Goal: Information Seeking & Learning: Learn about a topic

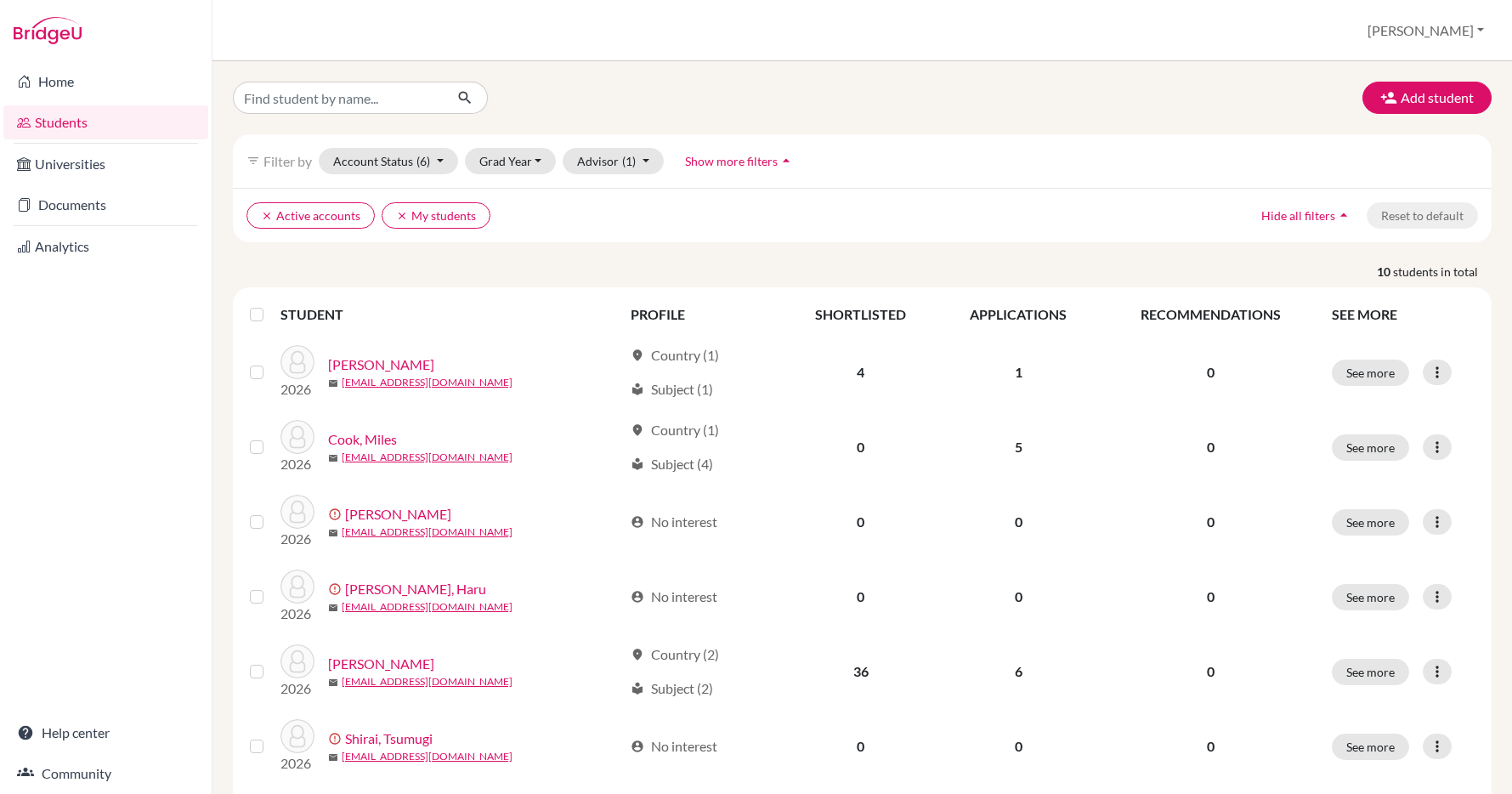
scroll to position [895, 0]
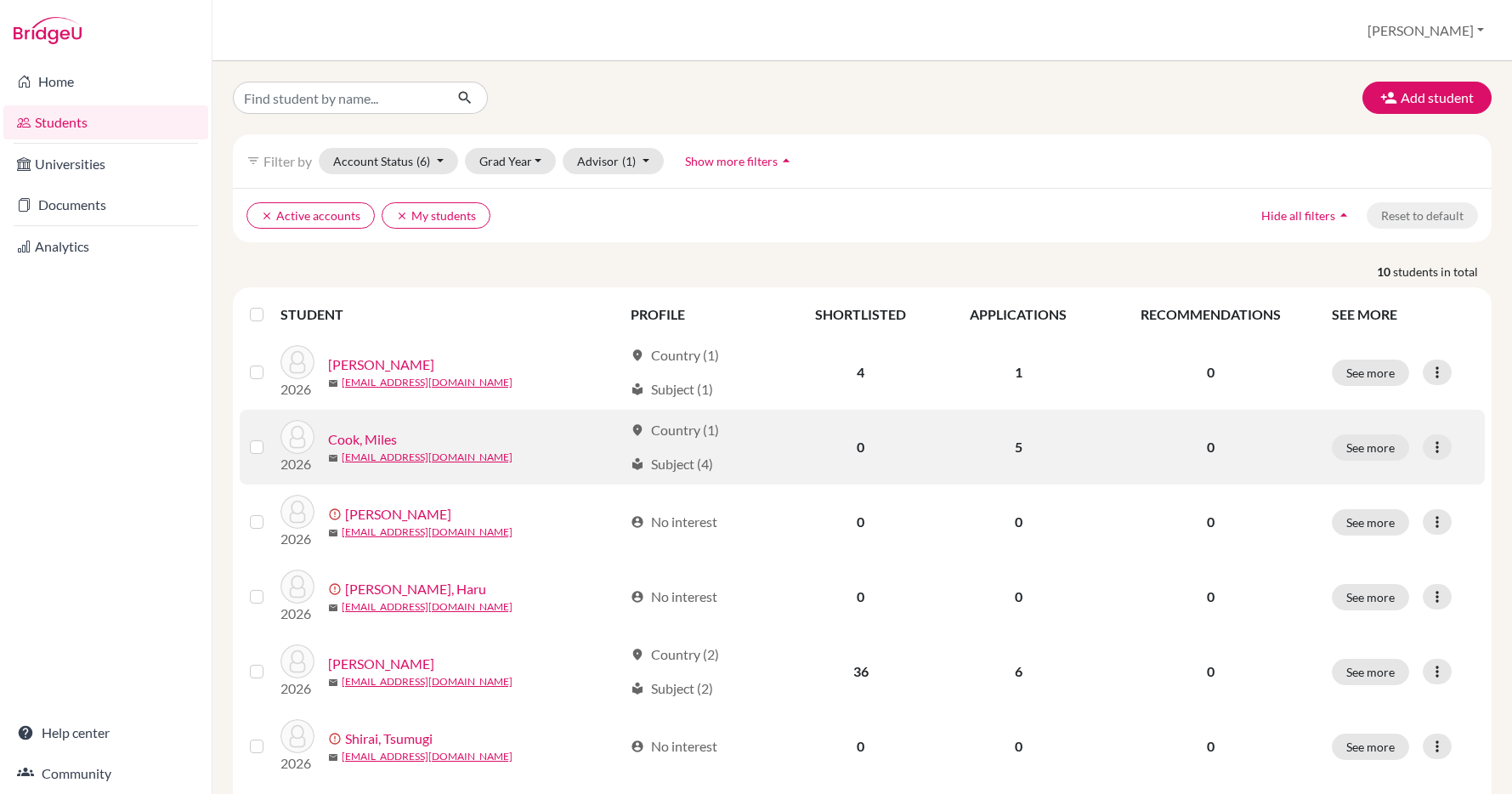
click at [367, 442] on link "Cook, Miles" at bounding box center [363, 440] width 69 height 21
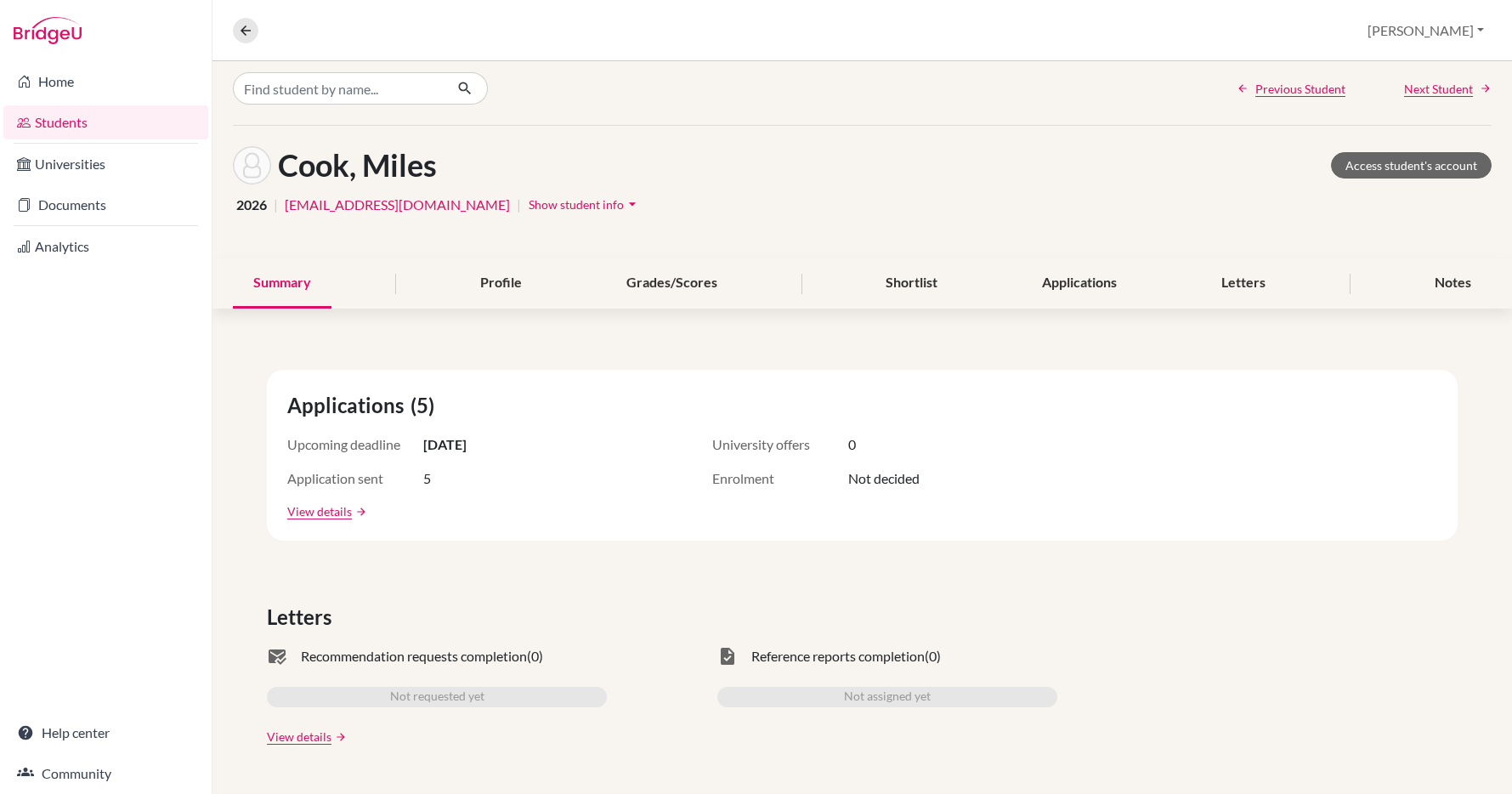
scroll to position [13, 0]
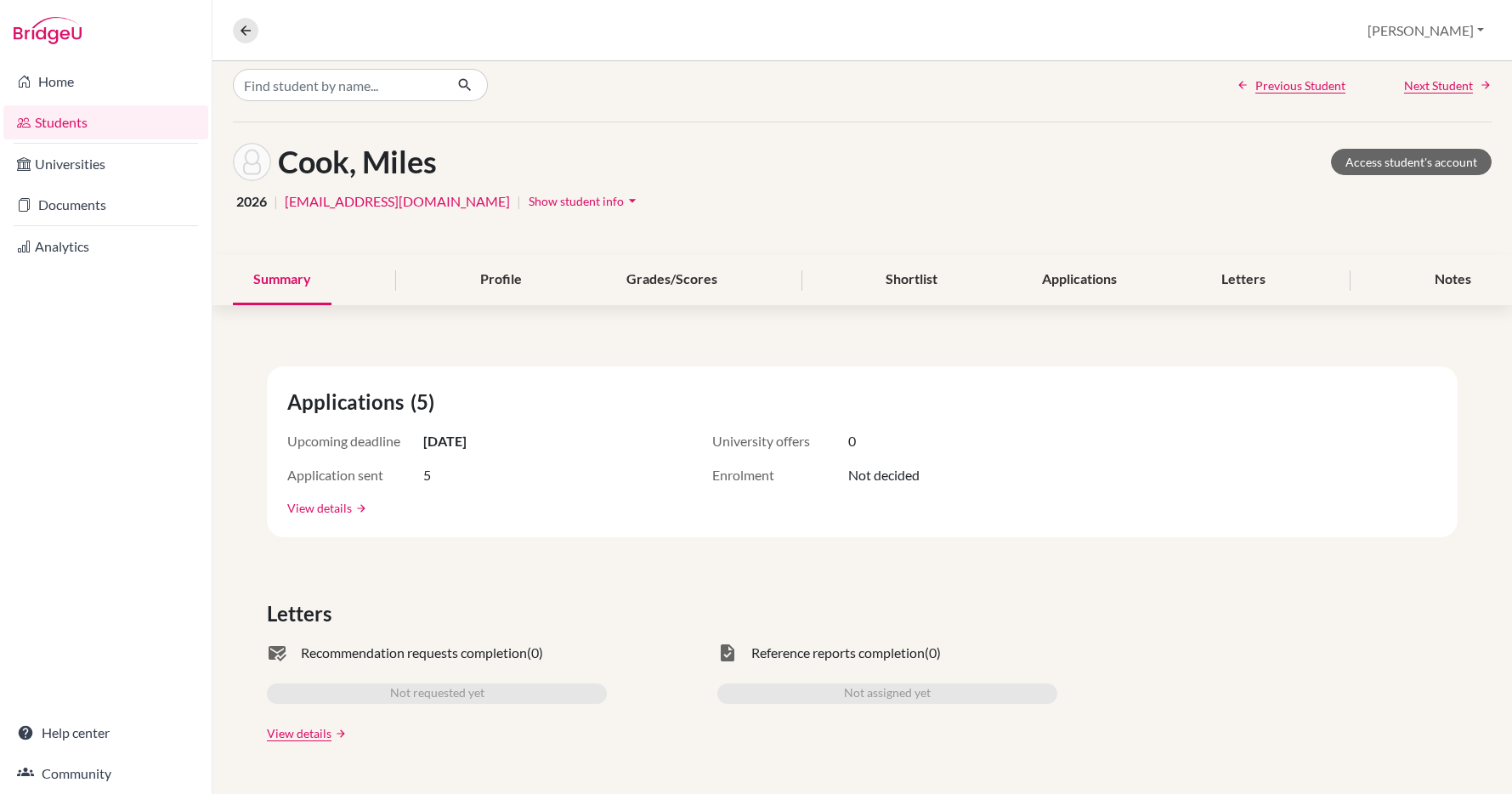
click at [315, 505] on link "View details" at bounding box center [319, 508] width 64 height 18
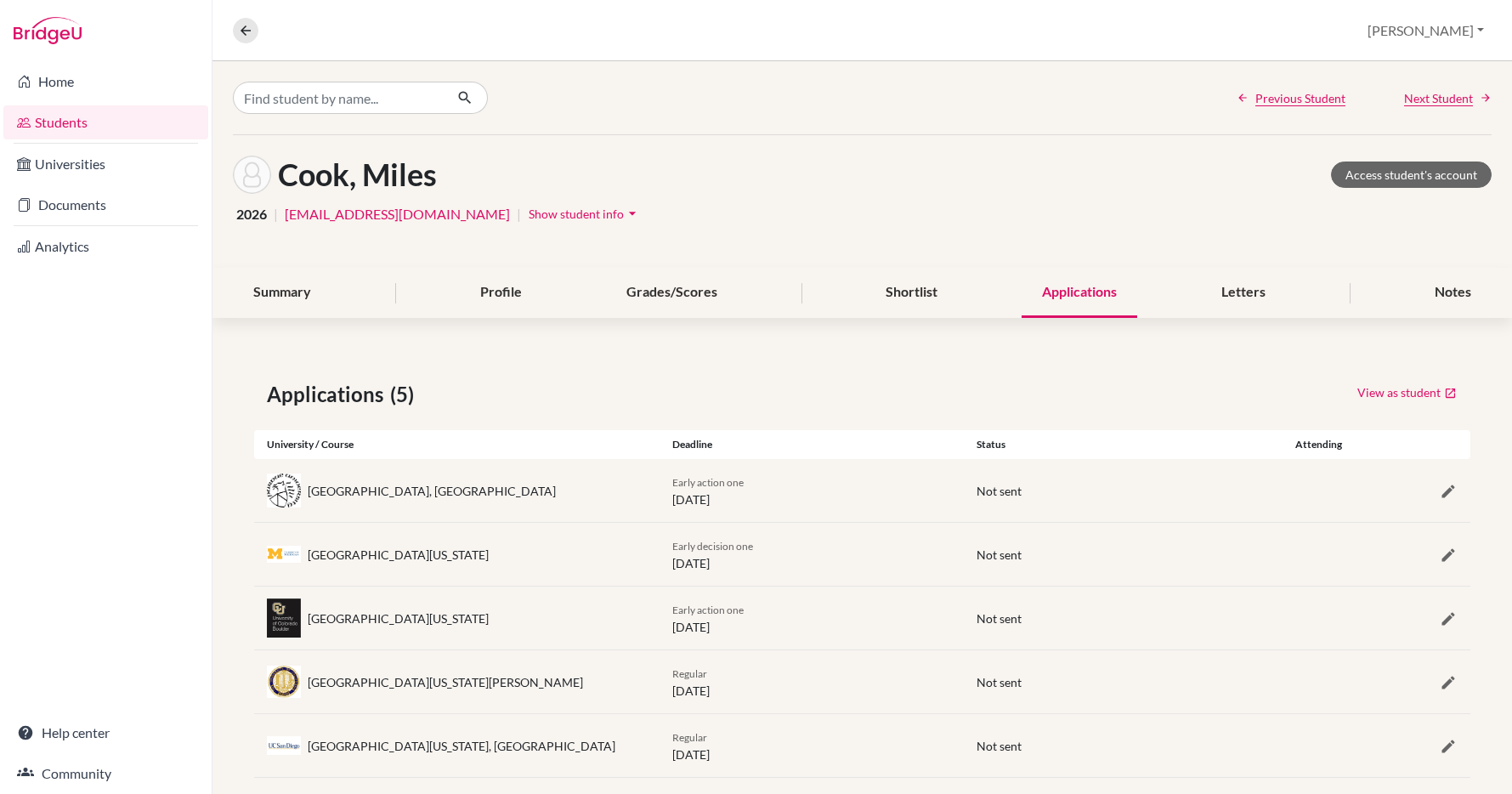
scroll to position [25, 0]
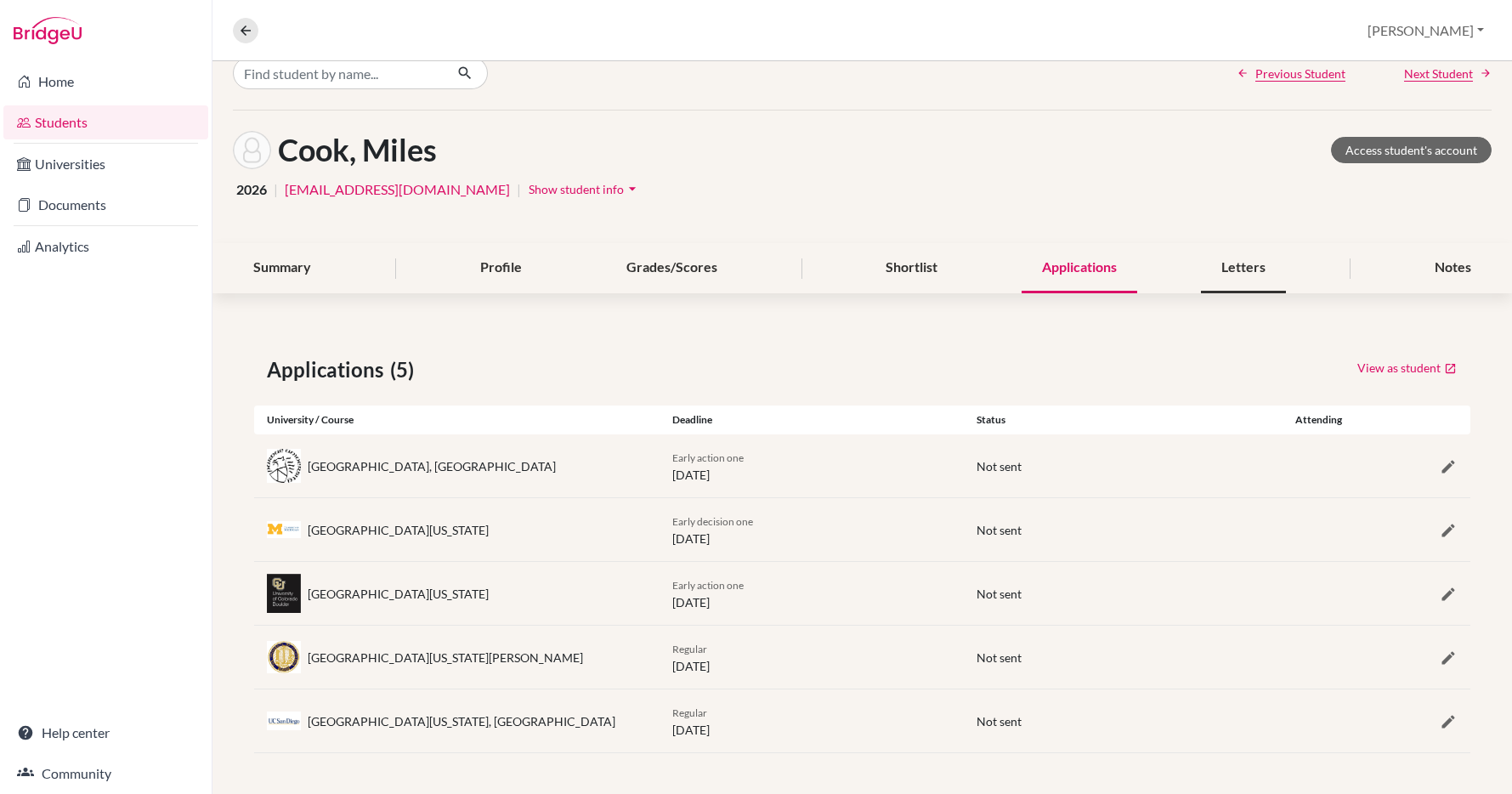
click at [1242, 265] on div "Letters" at bounding box center [1243, 268] width 85 height 50
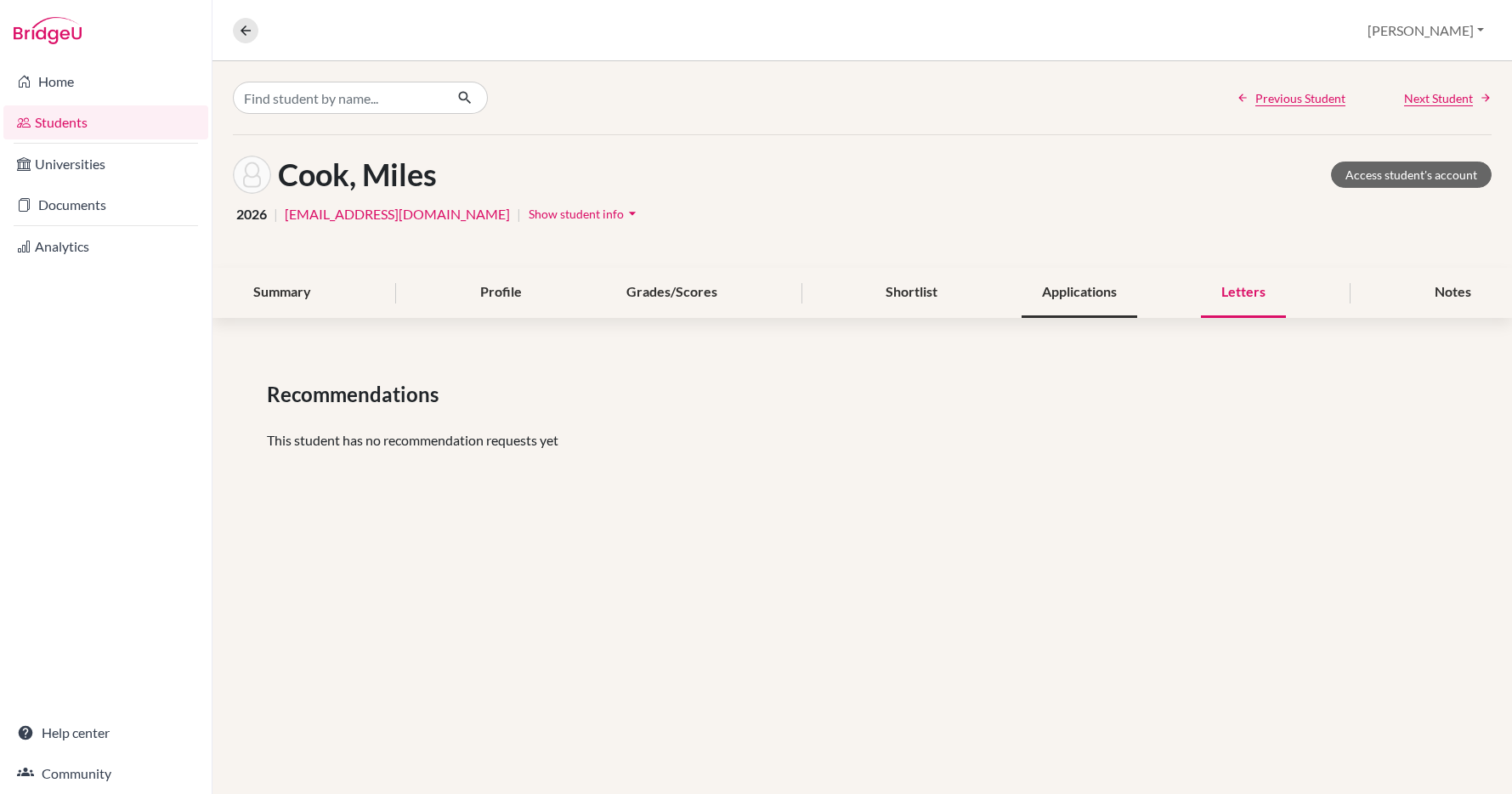
click at [1080, 288] on div "Applications" at bounding box center [1079, 292] width 116 height 50
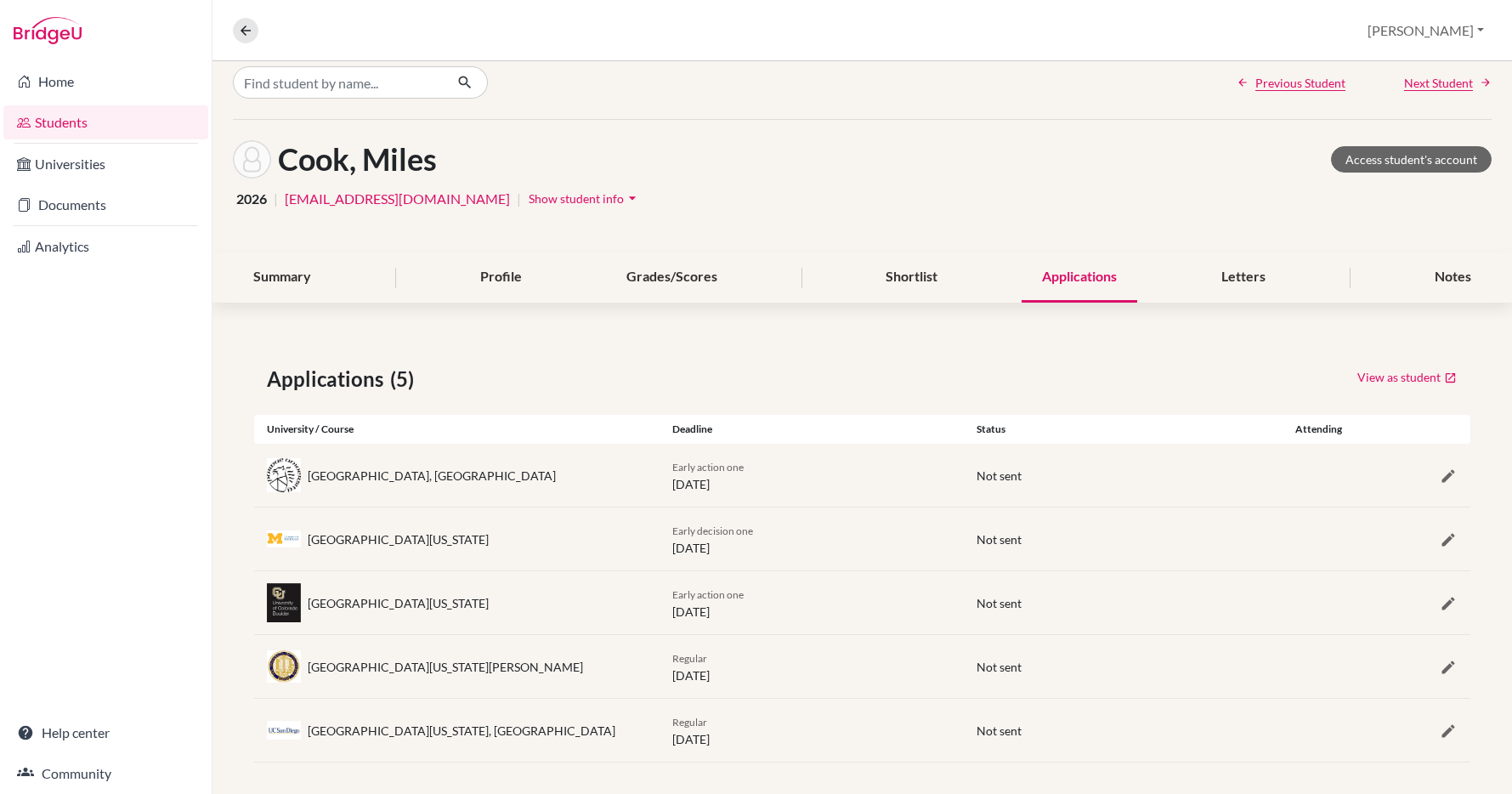
scroll to position [25, 0]
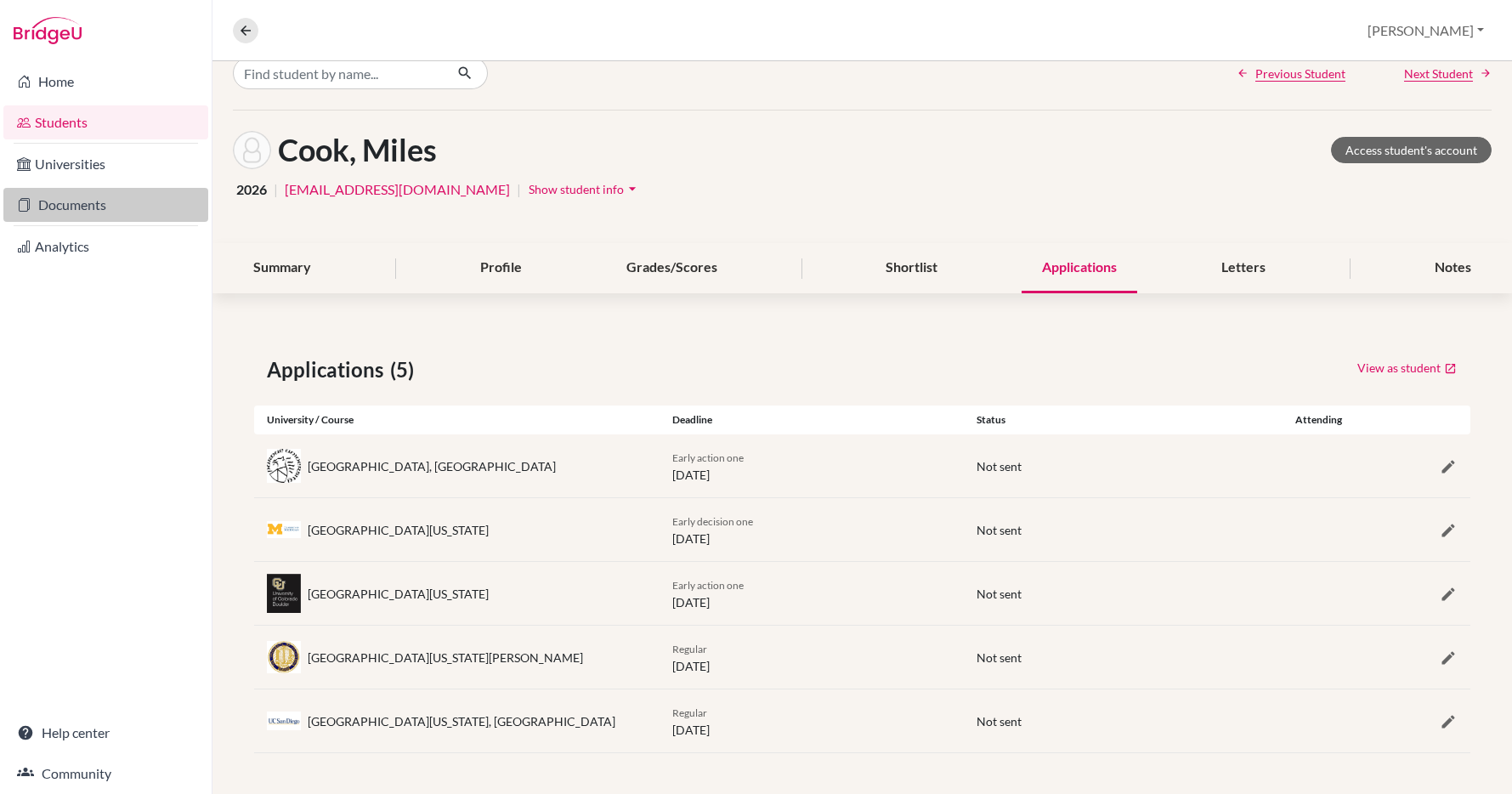
click at [72, 205] on link "Documents" at bounding box center [105, 205] width 205 height 34
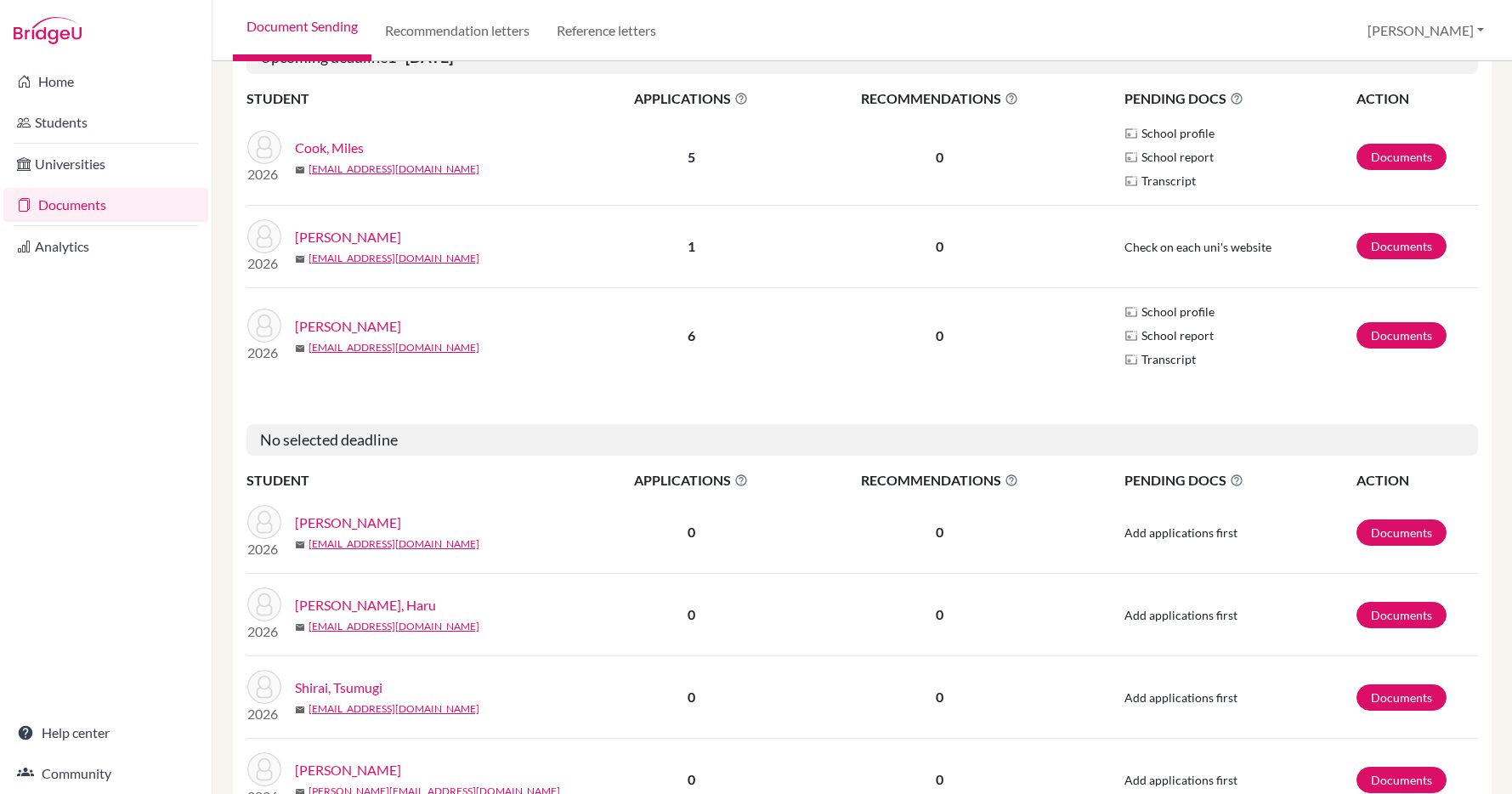
scroll to position [289, 0]
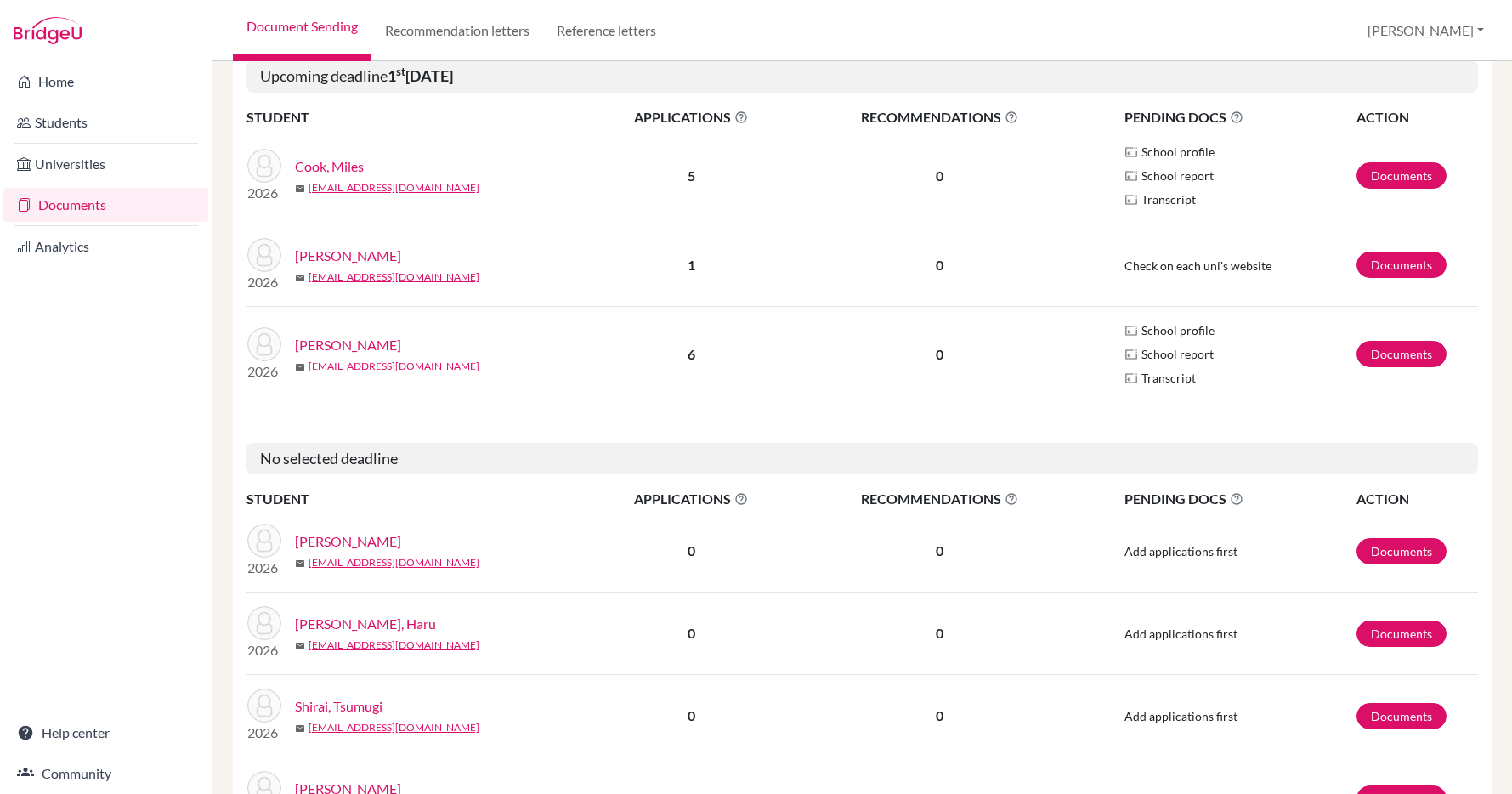
click at [341, 346] on link "[PERSON_NAME]" at bounding box center [348, 346] width 106 height 21
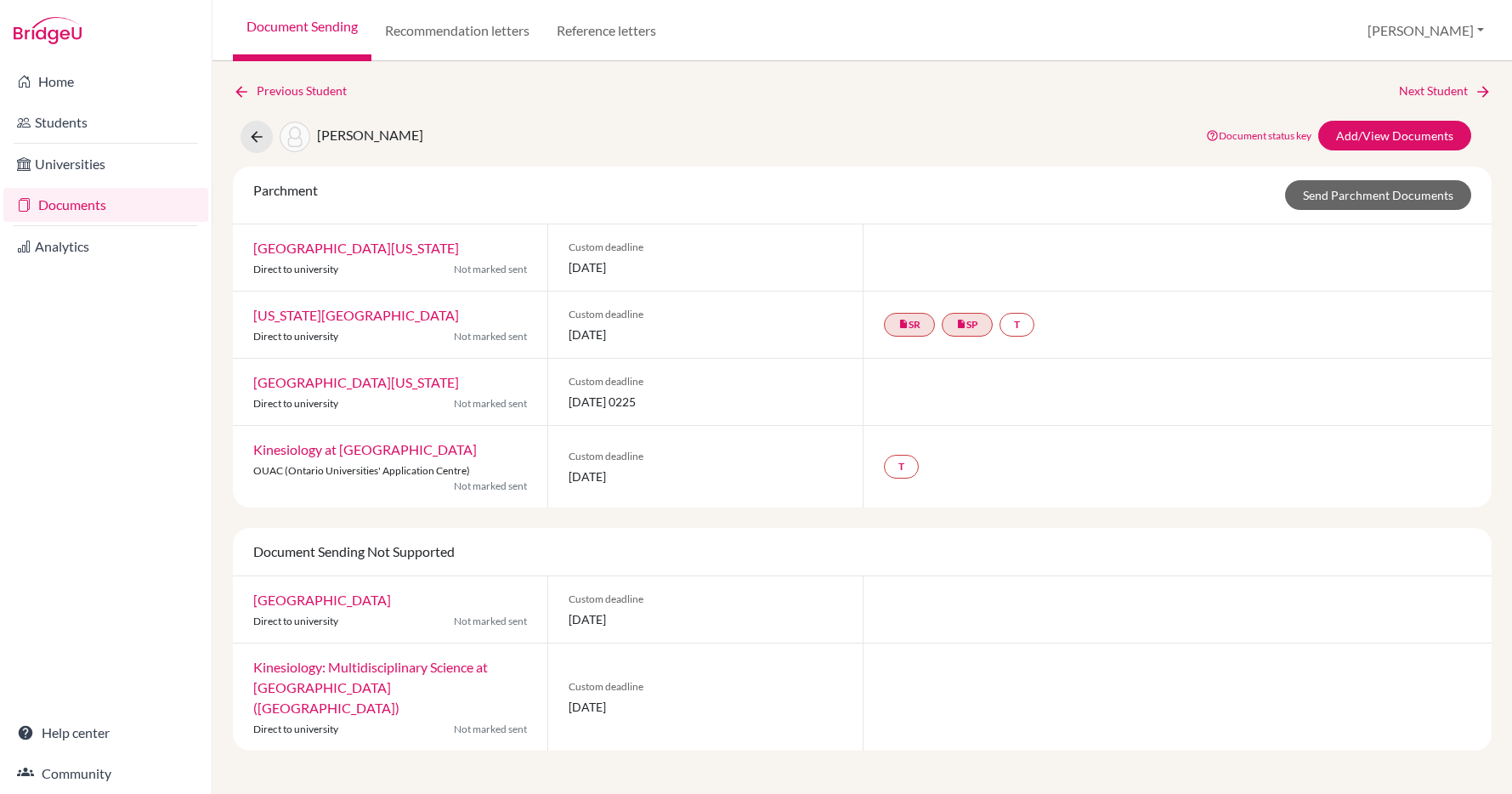
scroll to position [895, 0]
click at [608, 25] on link "Reference letters" at bounding box center [607, 30] width 127 height 61
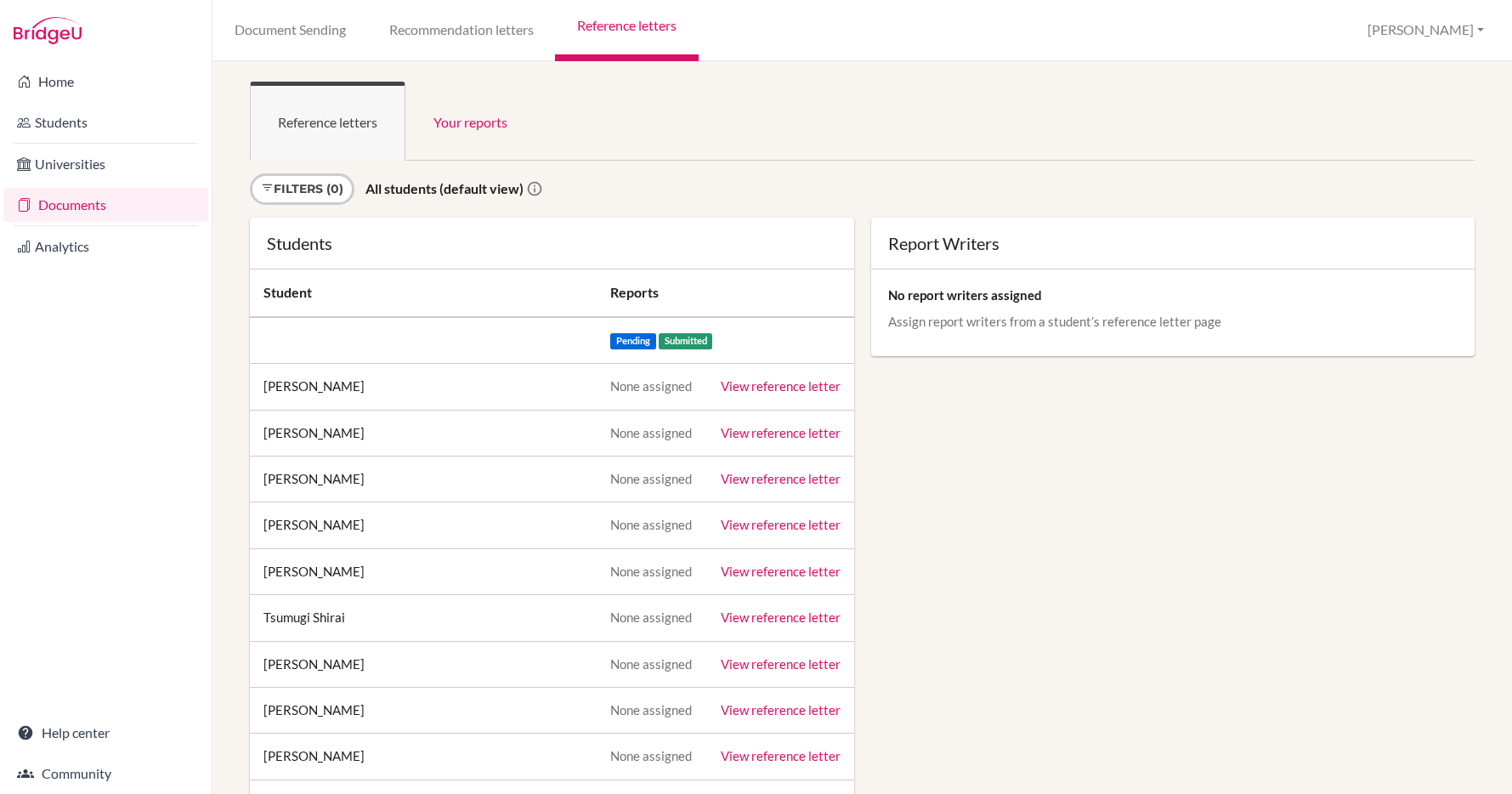
scroll to position [895, 0]
click at [70, 75] on link "Home" at bounding box center [105, 81] width 205 height 34
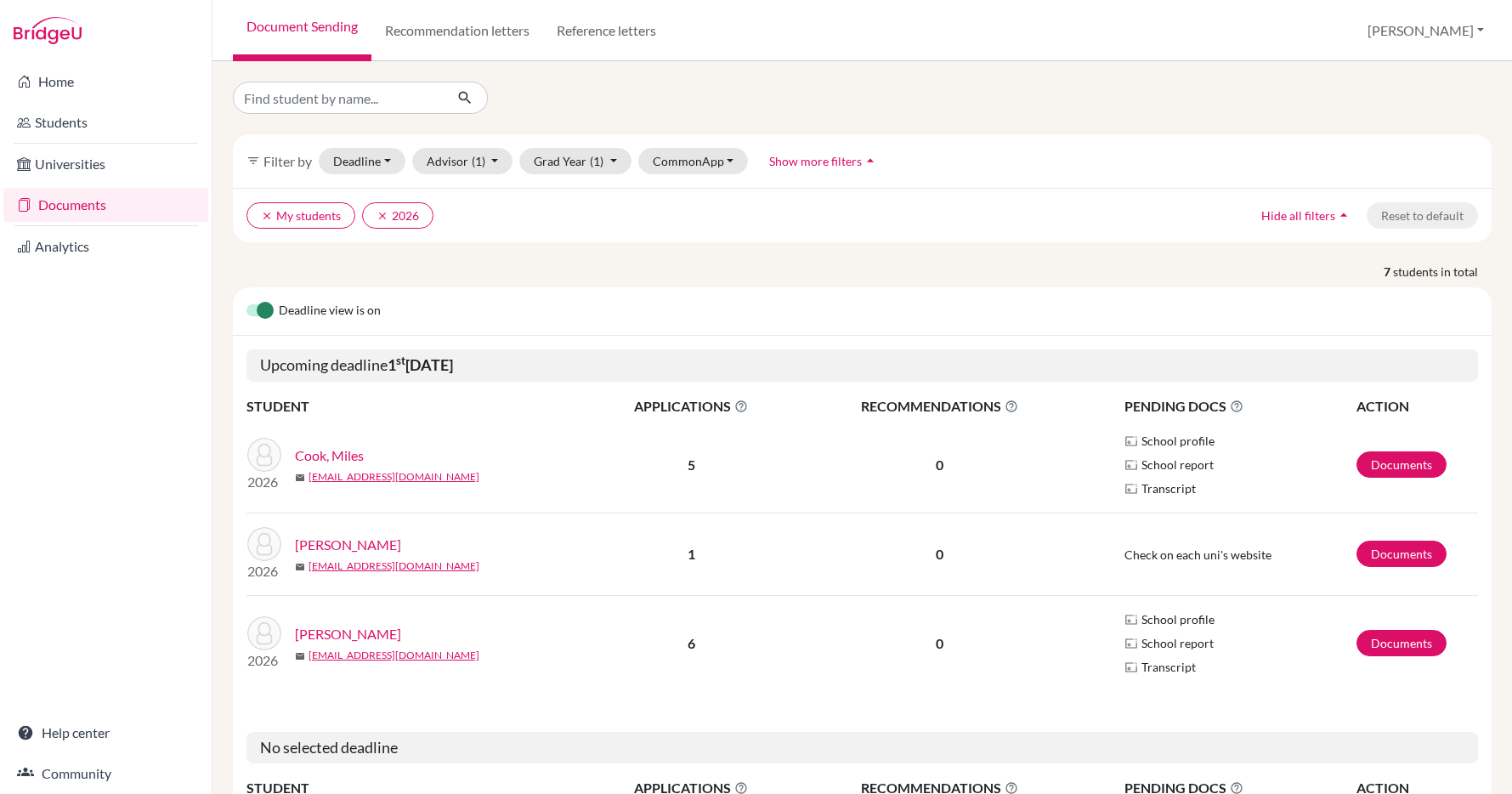
scroll to position [895, 0]
click at [1408, 460] on link "Documents" at bounding box center [1401, 464] width 90 height 27
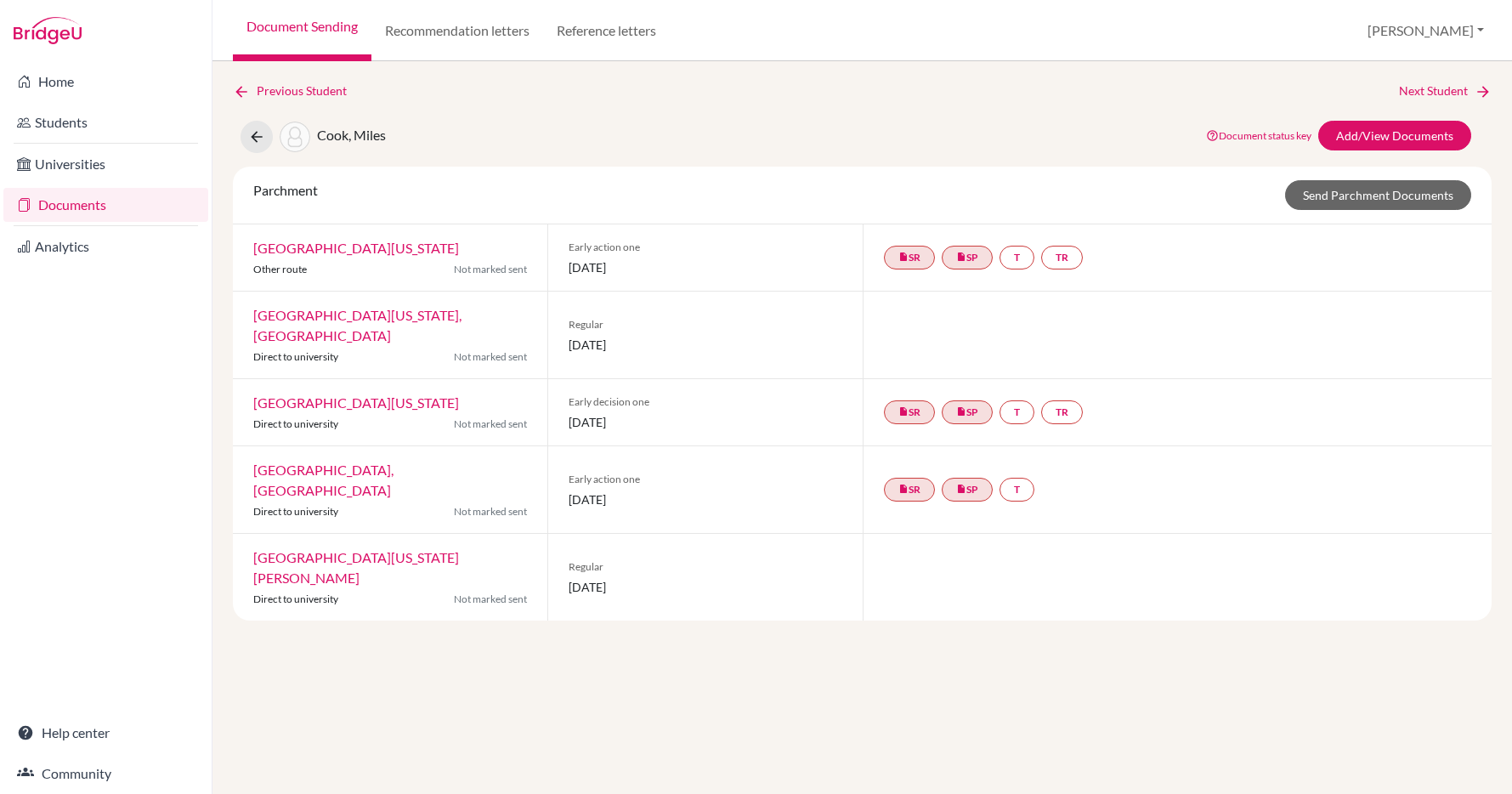
scroll to position [895, 0]
click at [89, 731] on link "Help center" at bounding box center [105, 733] width 205 height 34
click at [52, 111] on link "Students" at bounding box center [105, 123] width 205 height 34
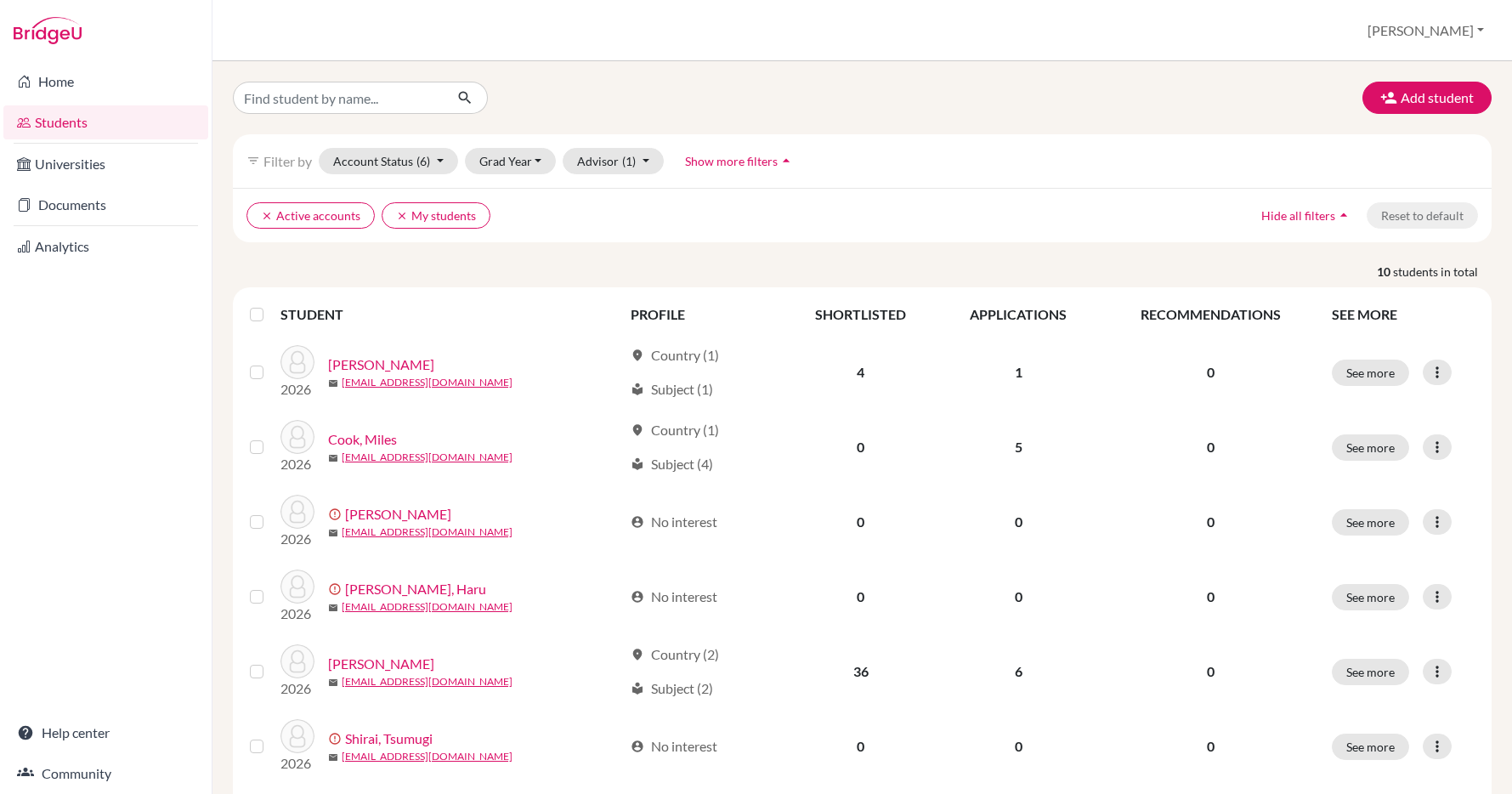
scroll to position [895, 0]
click at [391, 449] on link "[EMAIL_ADDRESS][DOMAIN_NAME]" at bounding box center [427, 457] width 171 height 15
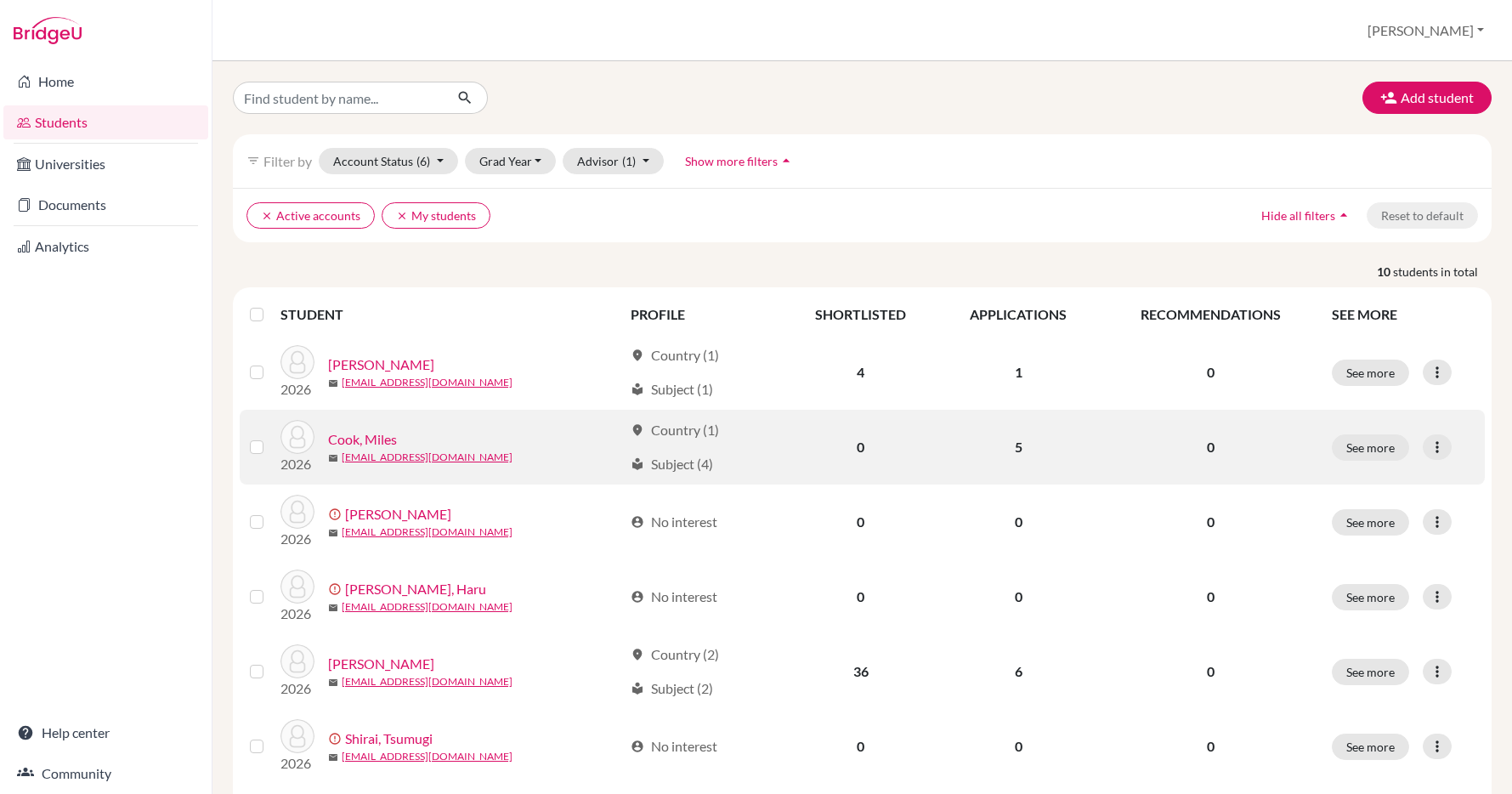
click at [387, 439] on link "Cook, Miles" at bounding box center [363, 440] width 69 height 21
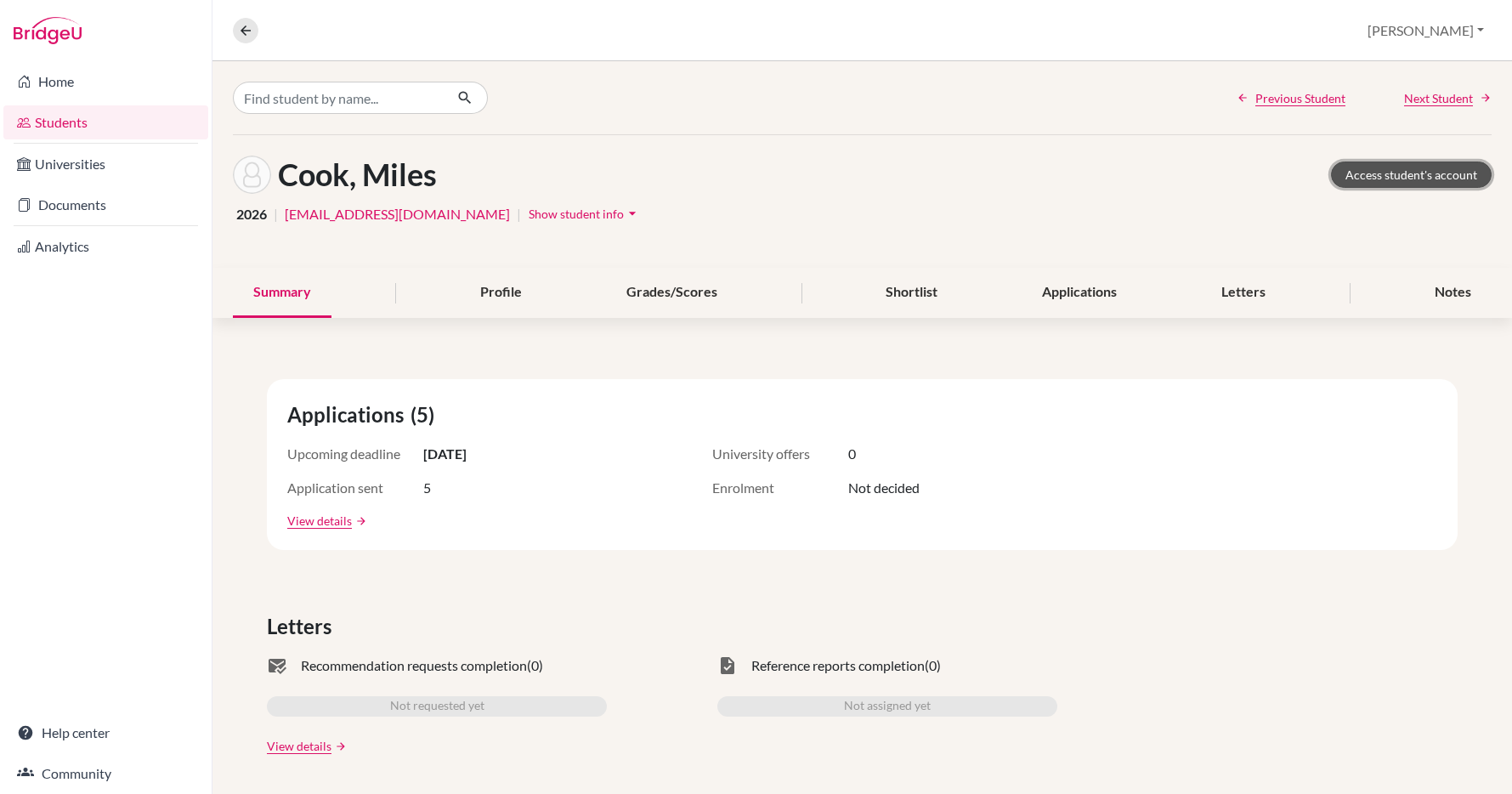
click at [1401, 171] on link "Access student's account" at bounding box center [1411, 174] width 160 height 27
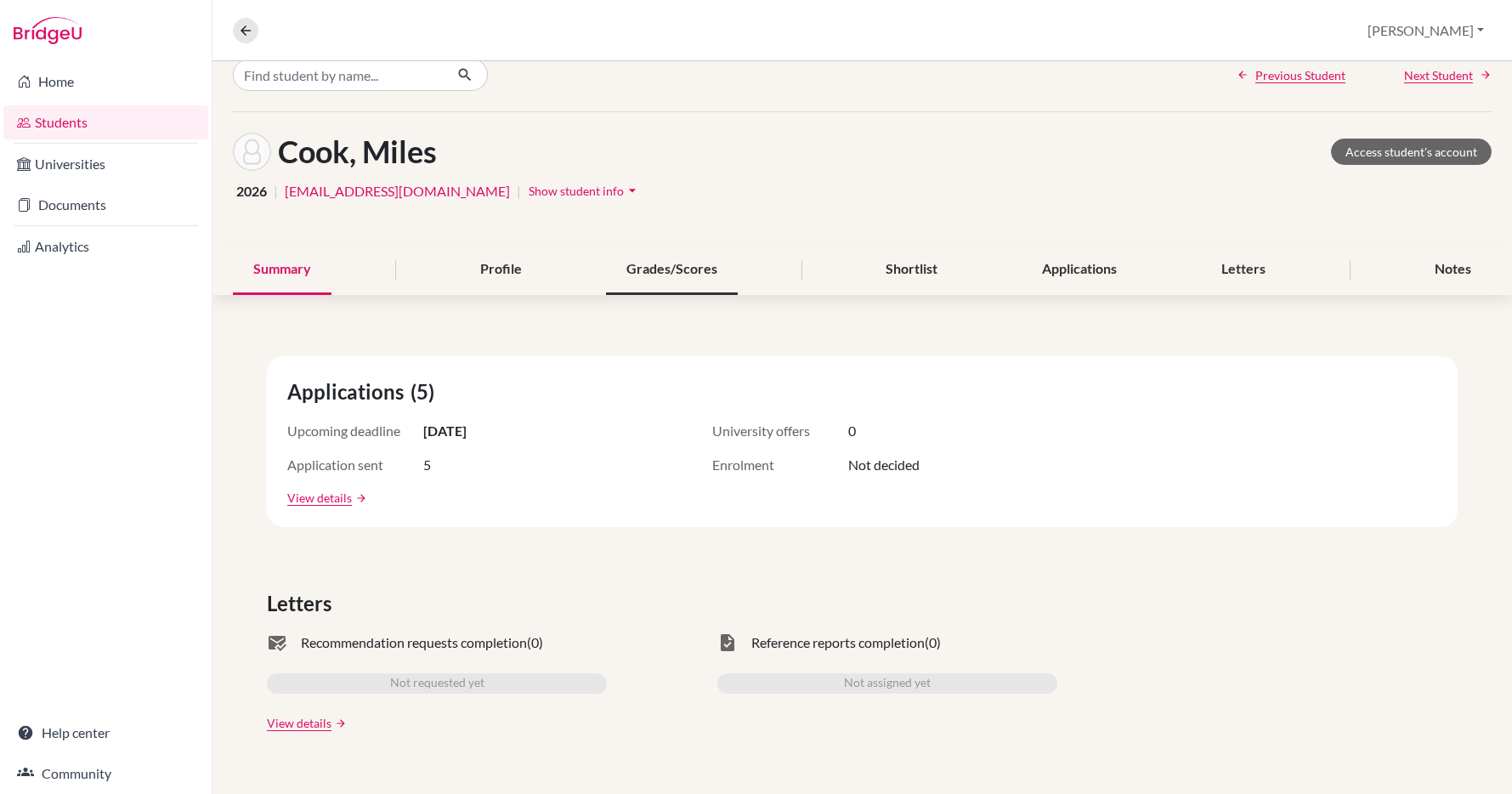
scroll to position [35, 0]
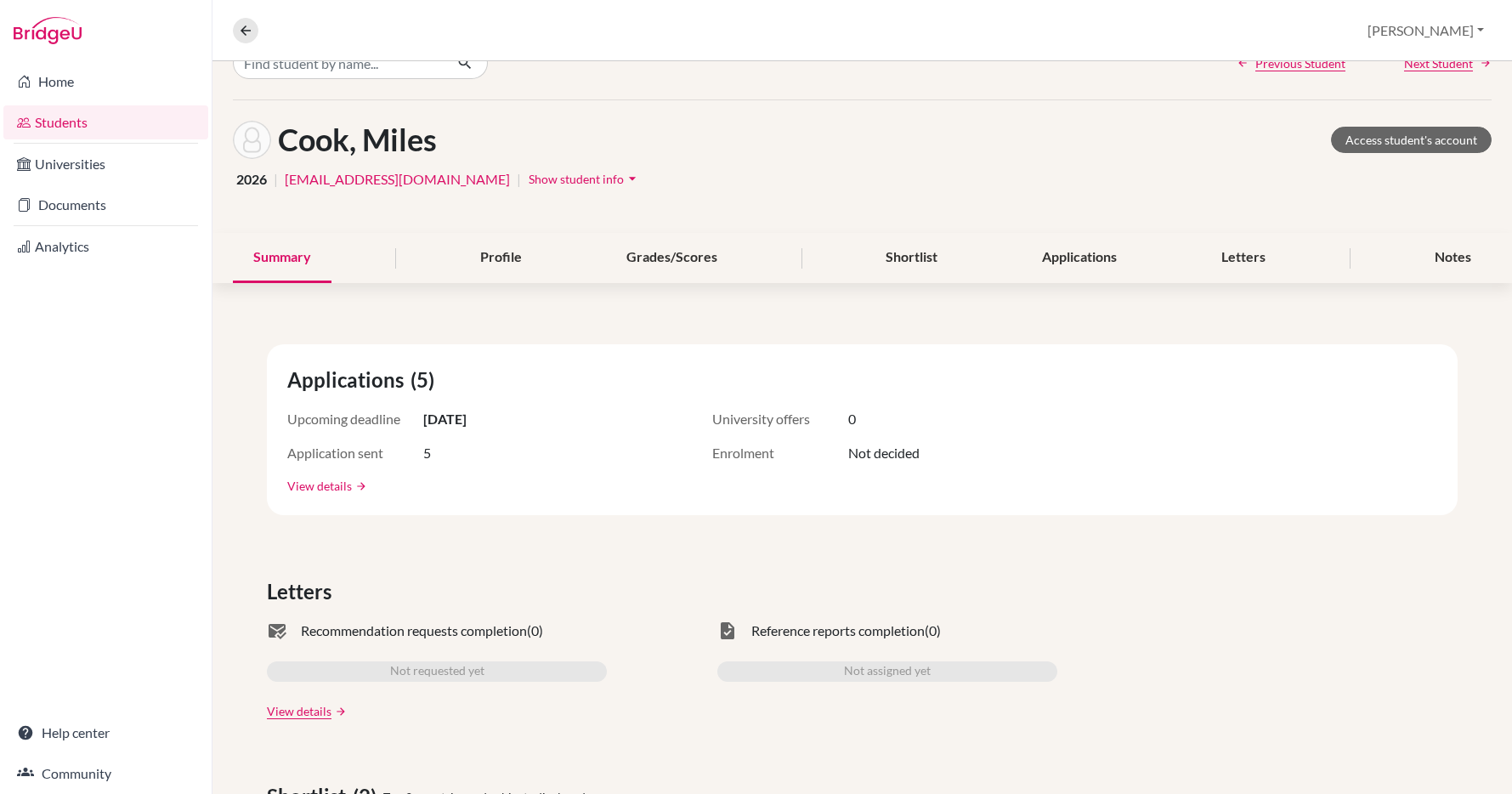
click at [315, 485] on link "View details" at bounding box center [319, 485] width 64 height 18
